Goal: Information Seeking & Learning: Find specific fact

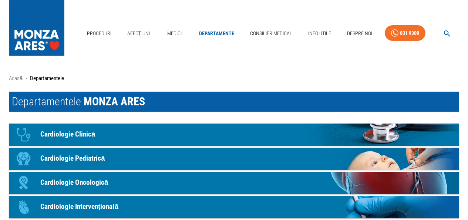
click at [33, 37] on img at bounding box center [37, 26] width 56 height 52
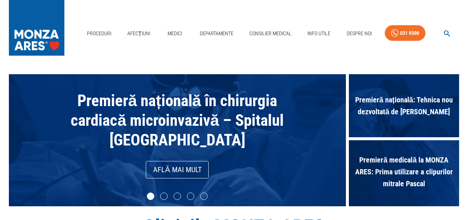
click at [157, 103] on span "Premieră națională în chirurgia cardiacă microinvazivă – Spitalul [GEOGRAPHIC_D…" at bounding box center [177, 120] width 213 height 58
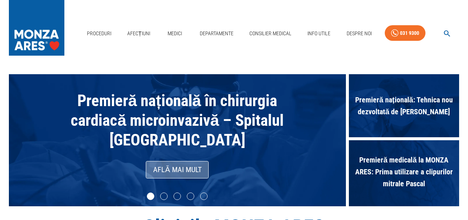
click at [170, 170] on link "Află mai mult" at bounding box center [177, 169] width 63 height 17
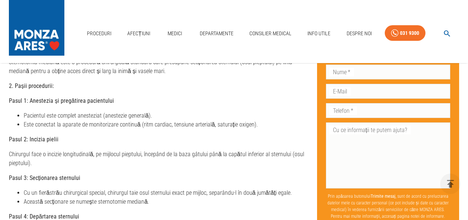
scroll to position [926, 0]
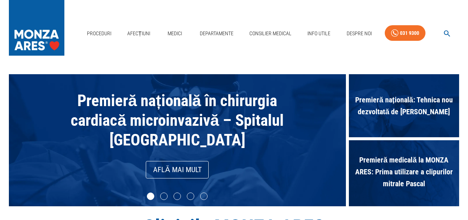
click at [446, 31] on icon "button" at bounding box center [447, 33] width 6 height 6
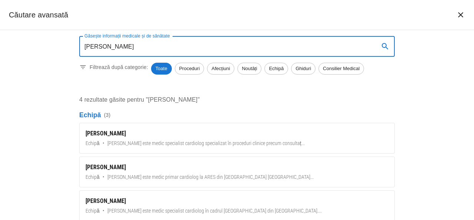
type input "silvia deaconu"
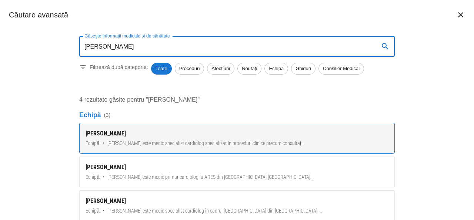
click at [143, 139] on link "Dr. Silvia Deaconu Echipă • Dr. Silvia Deaconu este medic specialist cardiolog …" at bounding box center [237, 138] width 316 height 31
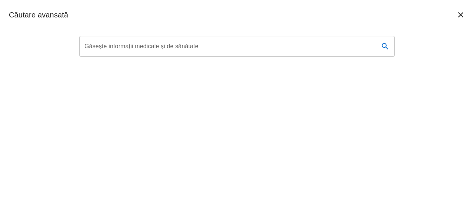
type textarea "cancer"
click at [250, 42] on input "Găsește informații medicale și de sănătate" at bounding box center [226, 46] width 294 height 21
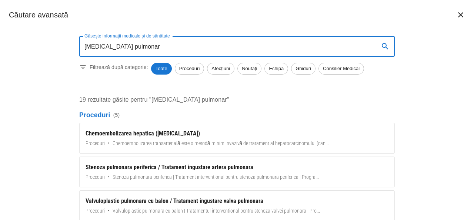
type input "cancer pulmonar"
click at [386, 45] on icon "search" at bounding box center [385, 46] width 6 height 6
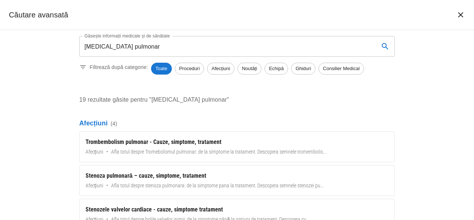
scroll to position [259, 0]
